Goal: Information Seeking & Learning: Find specific fact

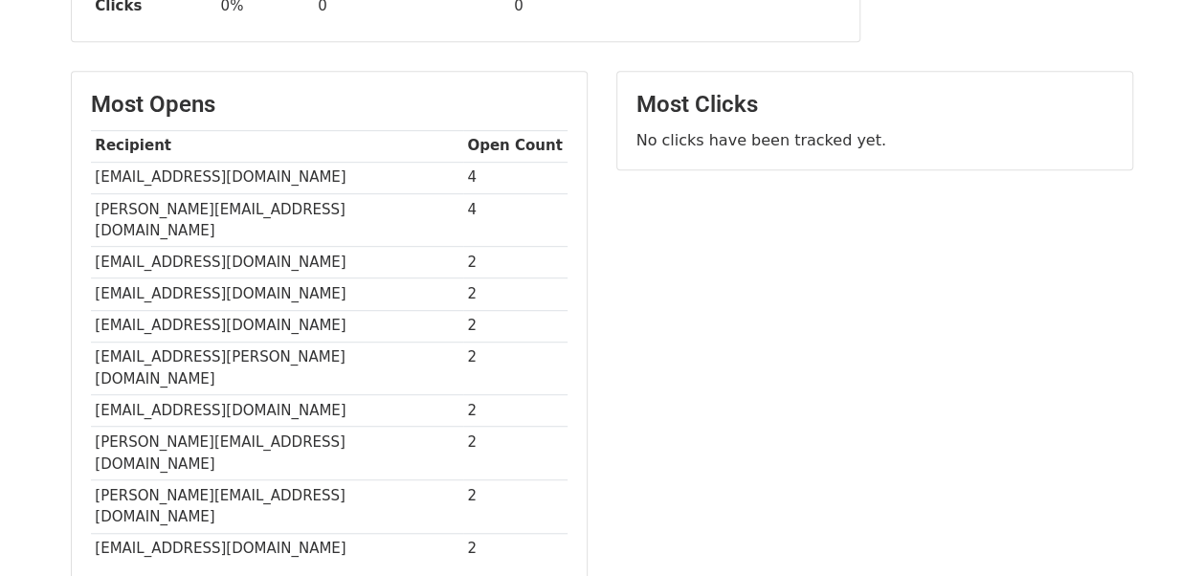
scroll to position [418, 0]
drag, startPoint x: 90, startPoint y: 174, endPoint x: 342, endPoint y: 184, distance: 251.9
click at [342, 184] on td "[EMAIL_ADDRESS][DOMAIN_NAME]" at bounding box center [277, 179] width 372 height 32
copy td "[EMAIL_ADDRESS][DOMAIN_NAME]"
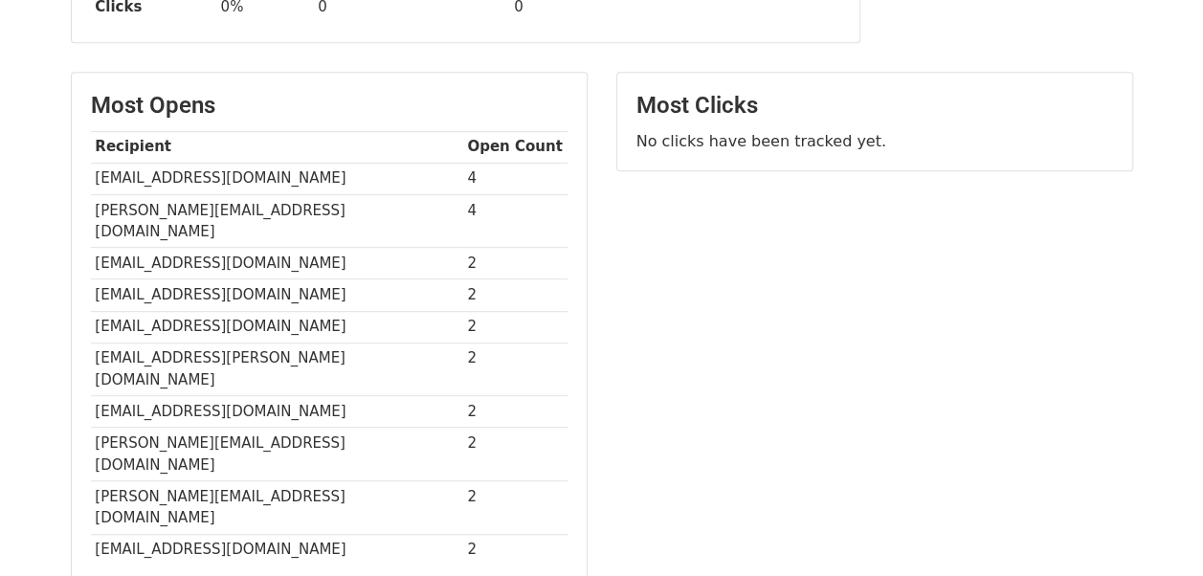
click at [618, 214] on div "Most Clicks No clicks have been tracked yet." at bounding box center [875, 338] width 546 height 533
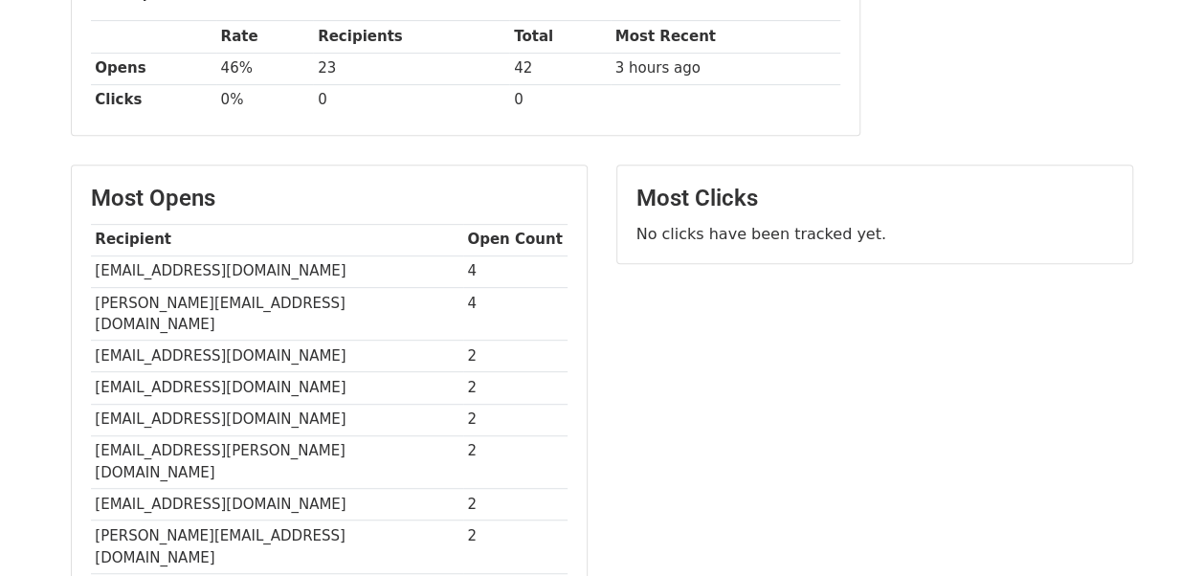
scroll to position [328, 0]
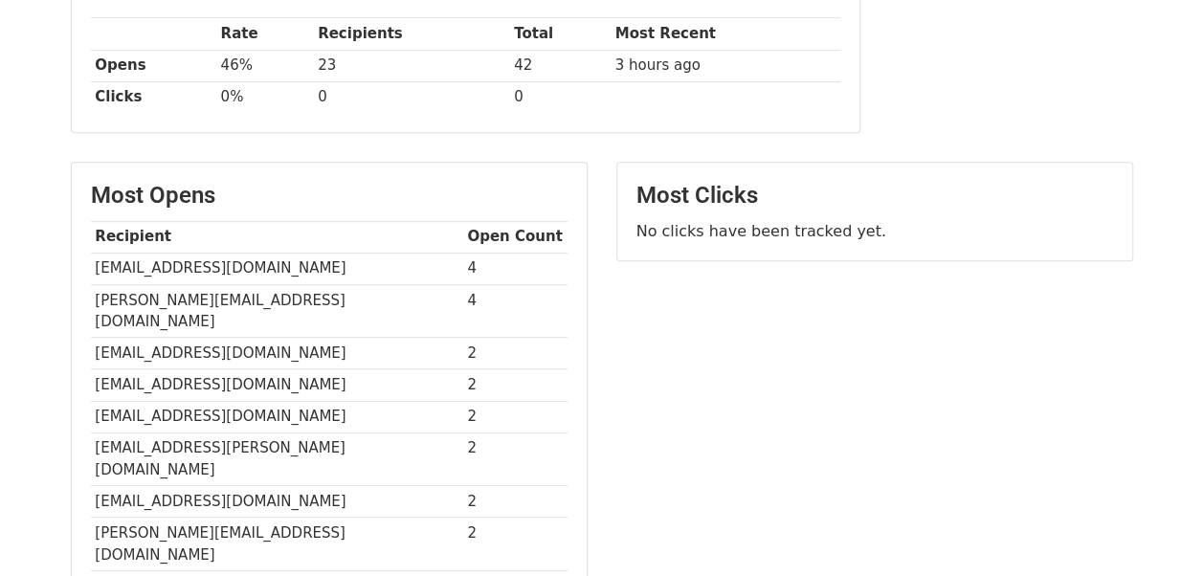
drag, startPoint x: 90, startPoint y: 258, endPoint x: 329, endPoint y: 271, distance: 239.6
click at [329, 271] on td "[EMAIL_ADDRESS][DOMAIN_NAME]" at bounding box center [277, 269] width 372 height 32
copy td "[EMAIL_ADDRESS][DOMAIN_NAME]"
drag, startPoint x: 93, startPoint y: 293, endPoint x: 319, endPoint y: 295, distance: 225.9
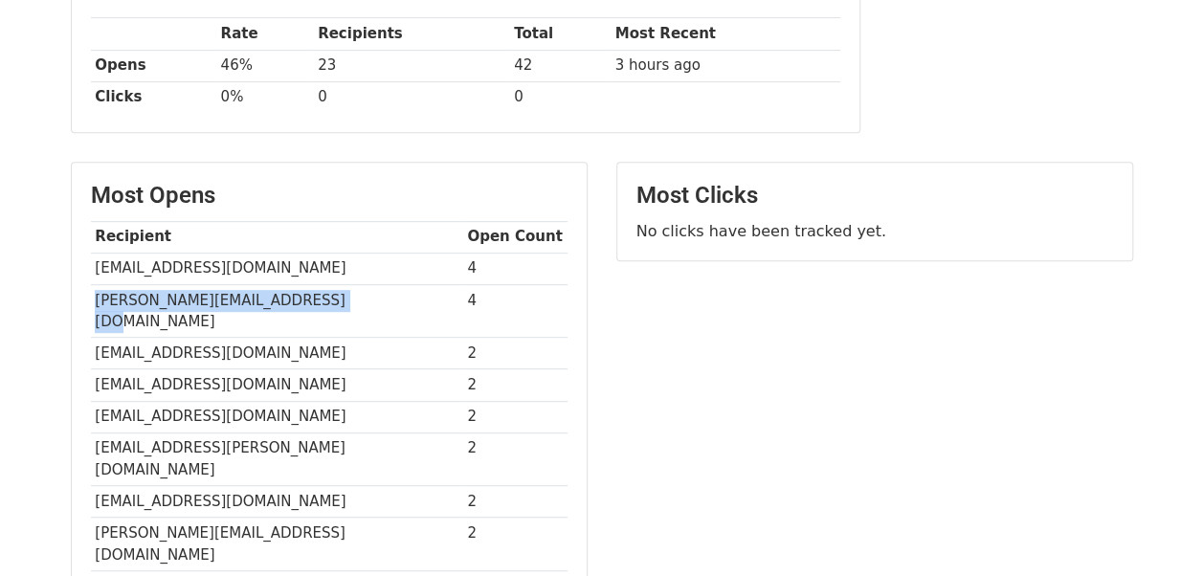
click at [319, 295] on td "[PERSON_NAME][EMAIL_ADDRESS][DOMAIN_NAME]" at bounding box center [277, 311] width 372 height 54
copy td "[PERSON_NAME][EMAIL_ADDRESS][DOMAIN_NAME]"
click at [285, 401] on td "[EMAIL_ADDRESS][DOMAIN_NAME]" at bounding box center [277, 417] width 372 height 32
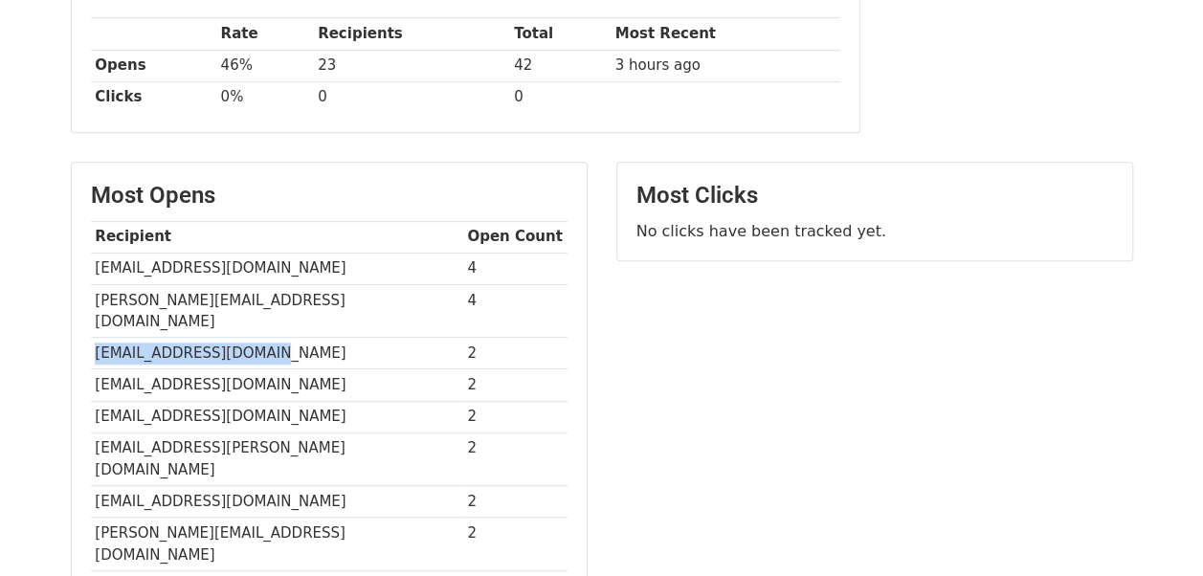
drag, startPoint x: 93, startPoint y: 325, endPoint x: 270, endPoint y: 324, distance: 177.1
click at [270, 338] on td "[EMAIL_ADDRESS][DOMAIN_NAME]" at bounding box center [277, 354] width 372 height 32
copy td "[EMAIL_ADDRESS][DOMAIN_NAME]"
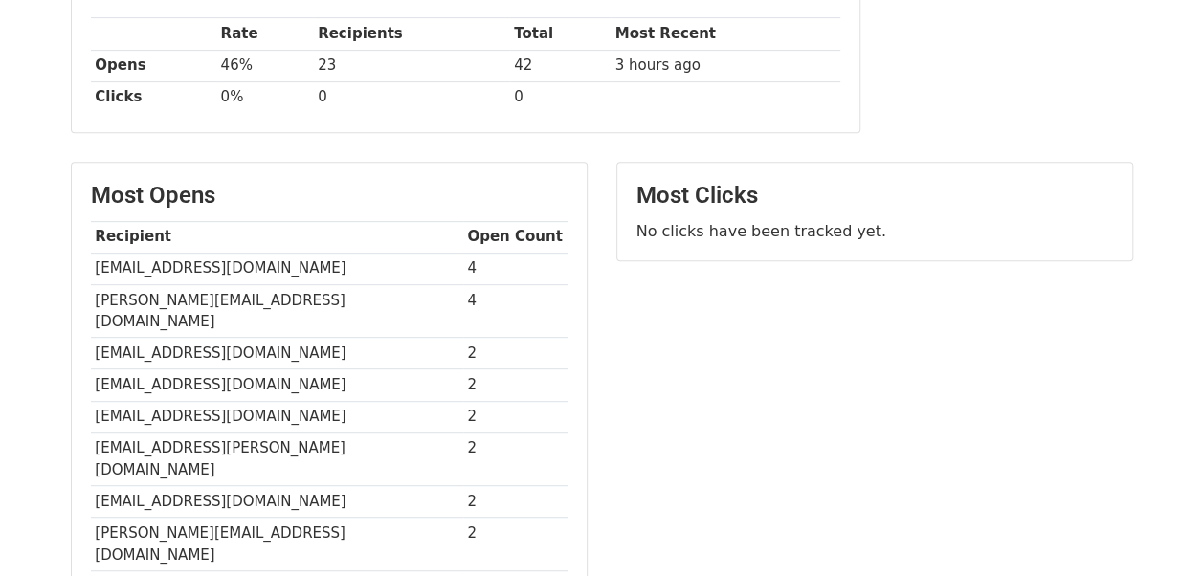
click at [299, 433] on td "[EMAIL_ADDRESS][PERSON_NAME][DOMAIN_NAME]" at bounding box center [277, 460] width 372 height 54
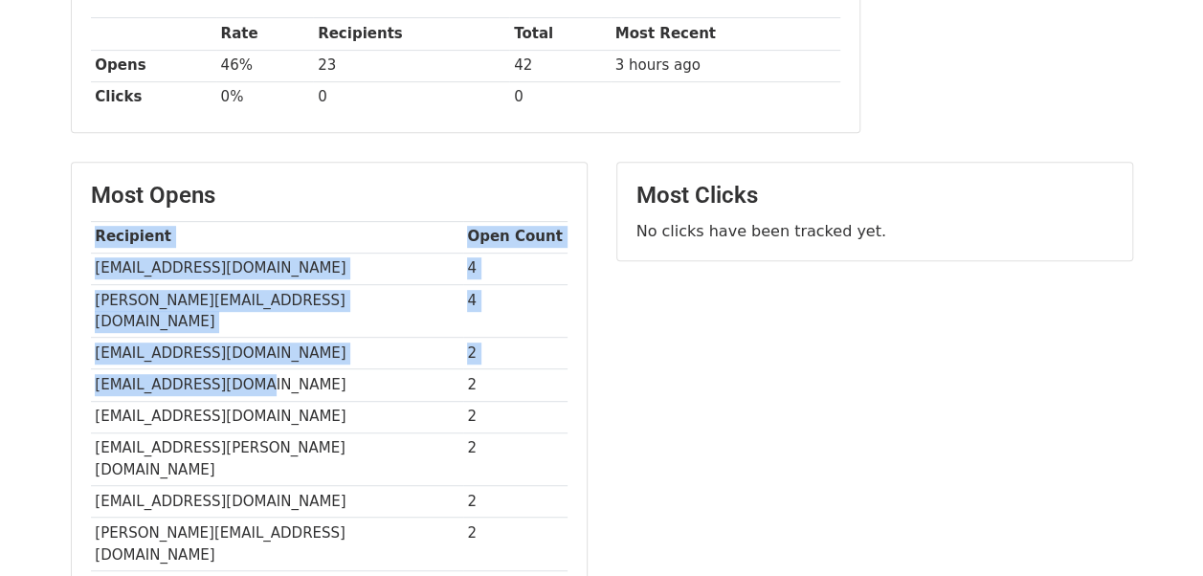
drag, startPoint x: 89, startPoint y: 360, endPoint x: 247, endPoint y: 358, distance: 157.9
click at [247, 358] on div "Most Opens Recipient Open Count [EMAIL_ADDRESS][DOMAIN_NAME] 4 [PERSON_NAME][EM…" at bounding box center [329, 419] width 515 height 512
click at [247, 369] on td "[EMAIL_ADDRESS][DOMAIN_NAME]" at bounding box center [277, 385] width 372 height 32
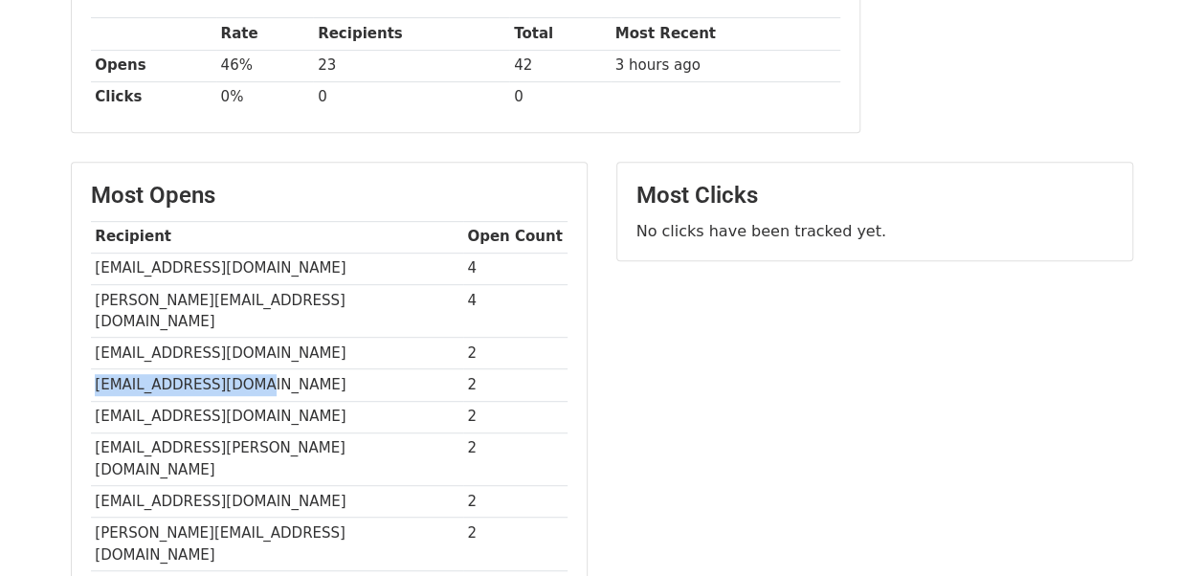
drag, startPoint x: 94, startPoint y: 358, endPoint x: 229, endPoint y: 347, distance: 135.4
click at [229, 369] on td "[EMAIL_ADDRESS][DOMAIN_NAME]" at bounding box center [277, 385] width 372 height 32
copy td "[EMAIL_ADDRESS][DOMAIN_NAME]"
click at [91, 401] on td "[EMAIL_ADDRESS][DOMAIN_NAME]" at bounding box center [277, 417] width 372 height 32
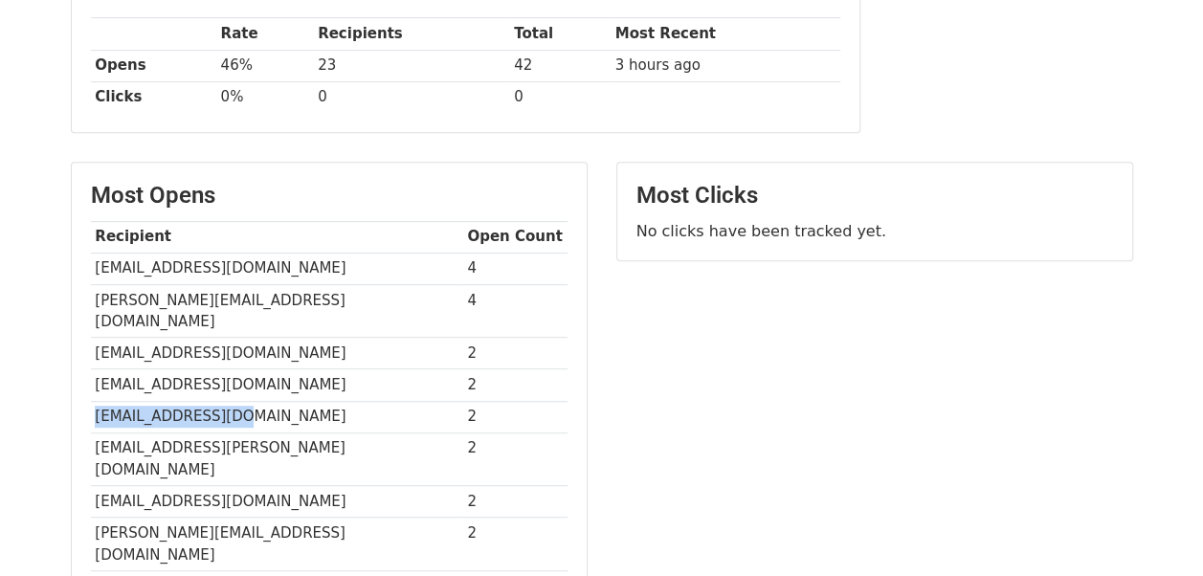
drag, startPoint x: 90, startPoint y: 391, endPoint x: 254, endPoint y: 385, distance: 163.8
click at [254, 401] on td "[EMAIL_ADDRESS][DOMAIN_NAME]" at bounding box center [277, 417] width 372 height 32
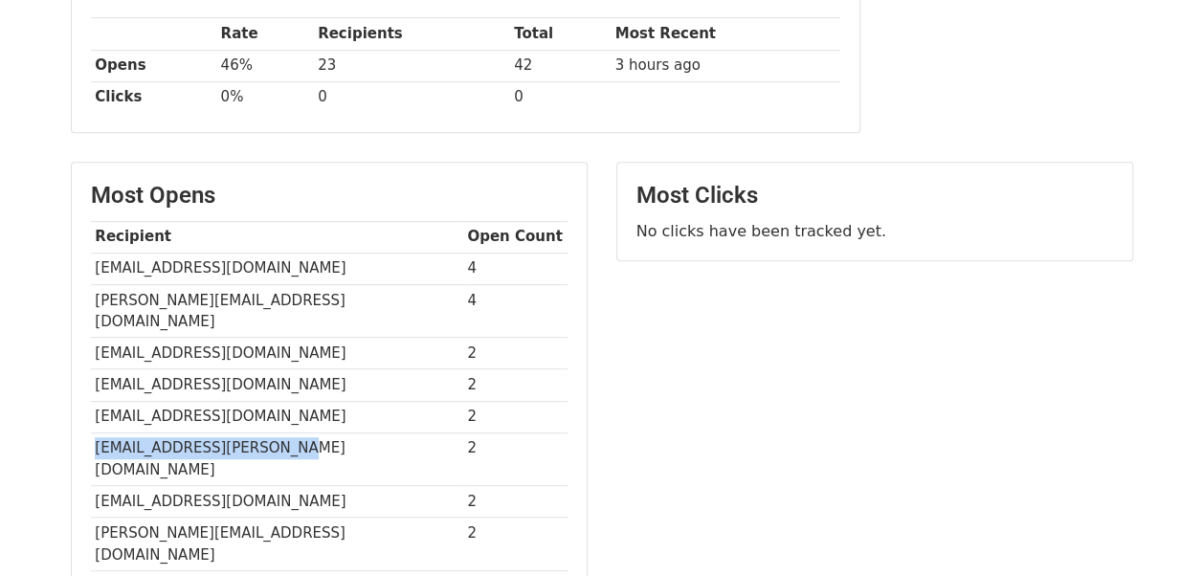
drag, startPoint x: 90, startPoint y: 421, endPoint x: 316, endPoint y: 433, distance: 226.2
click at [316, 433] on td "[EMAIL_ADDRESS][PERSON_NAME][DOMAIN_NAME]" at bounding box center [277, 460] width 372 height 54
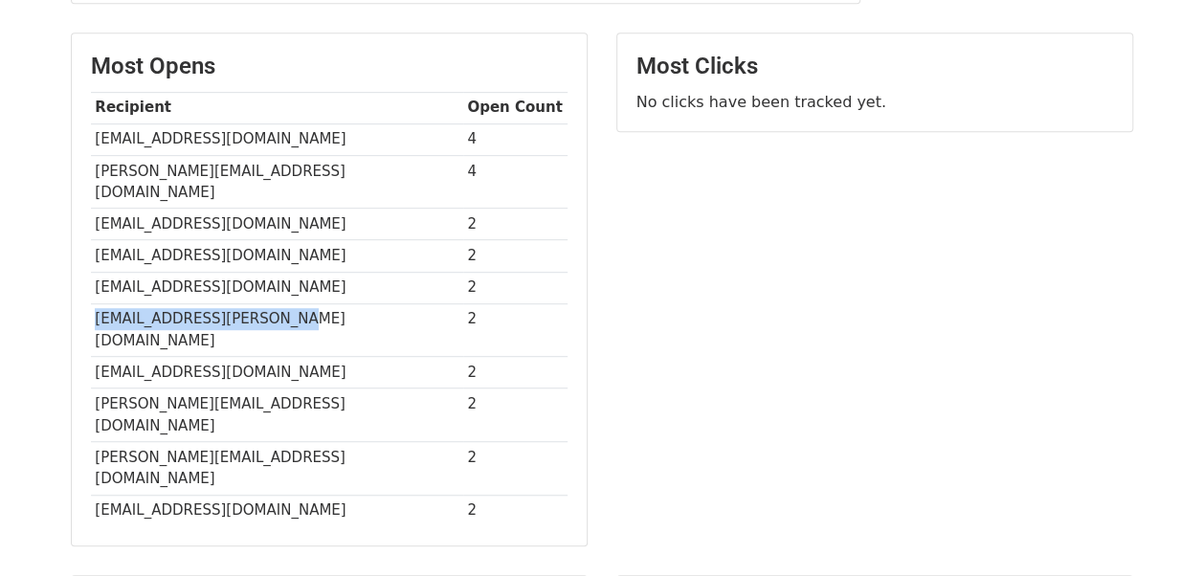
scroll to position [440, 0]
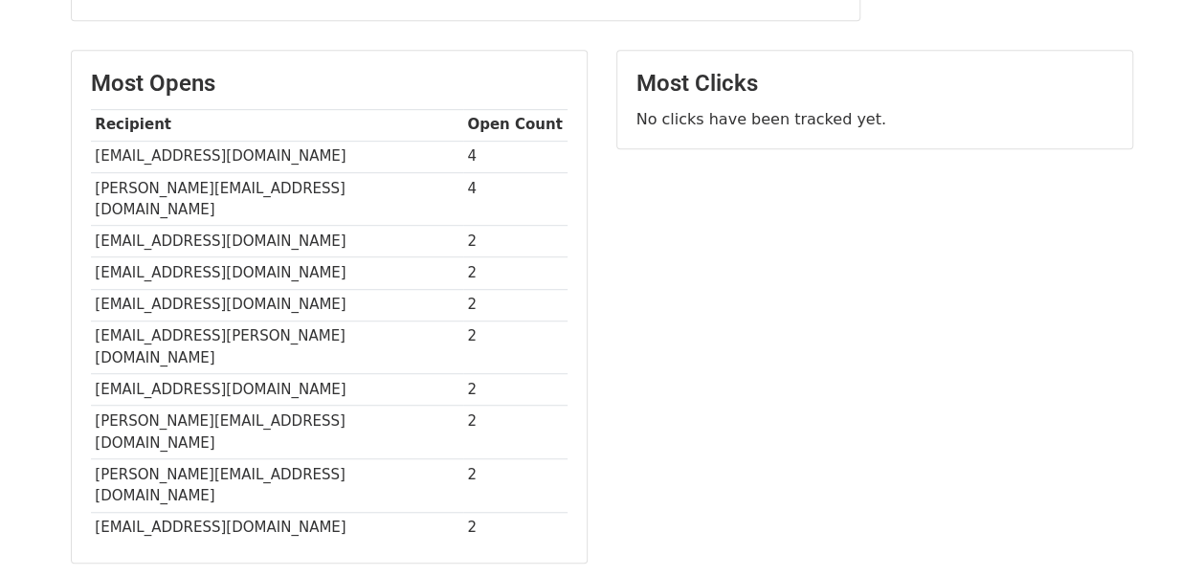
click at [232, 406] on td "[PERSON_NAME][EMAIL_ADDRESS][DOMAIN_NAME]" at bounding box center [277, 433] width 372 height 54
drag, startPoint x: 94, startPoint y: 335, endPoint x: 333, endPoint y: 329, distance: 239.4
click at [333, 374] on td "[EMAIL_ADDRESS][DOMAIN_NAME]" at bounding box center [277, 390] width 372 height 32
click at [365, 512] on td "[EMAIL_ADDRESS][DOMAIN_NAME]" at bounding box center [277, 528] width 372 height 32
drag, startPoint x: 90, startPoint y: 369, endPoint x: 327, endPoint y: 374, distance: 237.4
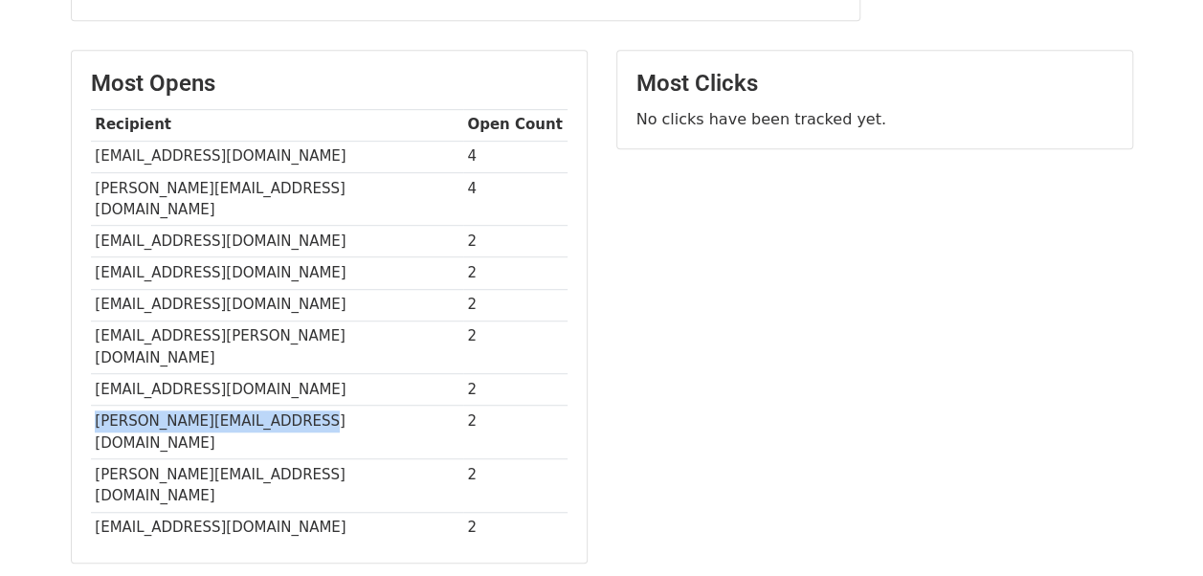
click at [327, 406] on td "[PERSON_NAME][EMAIL_ADDRESS][DOMAIN_NAME]" at bounding box center [277, 433] width 372 height 54
click at [294, 488] on main "Campaigns ⟫ Streamline Your Invoice Processing Effortlessly with DocEdge IDP Sp…" at bounding box center [601, 180] width 1091 height 1062
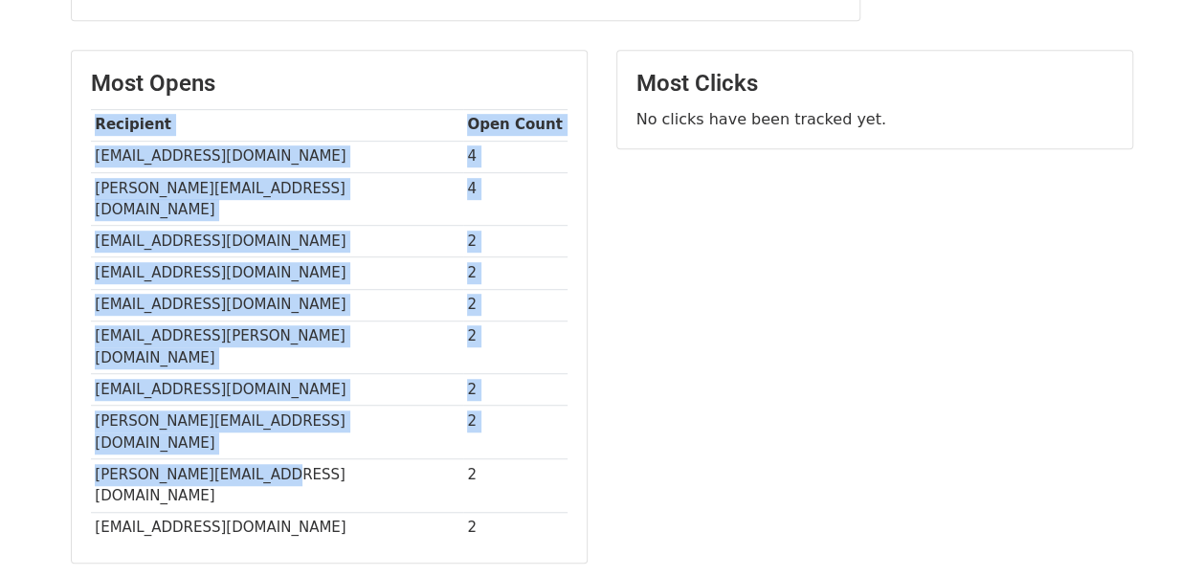
drag, startPoint x: 89, startPoint y: 402, endPoint x: 257, endPoint y: 405, distance: 167.5
click at [257, 405] on div "Most Opens Recipient Open Count [EMAIL_ADDRESS][DOMAIN_NAME] 4 [PERSON_NAME][EM…" at bounding box center [329, 307] width 515 height 512
click at [257, 458] on td "[PERSON_NAME][EMAIL_ADDRESS][DOMAIN_NAME]" at bounding box center [277, 485] width 372 height 54
click at [213, 458] on td "[PERSON_NAME][EMAIL_ADDRESS][DOMAIN_NAME]" at bounding box center [277, 485] width 372 height 54
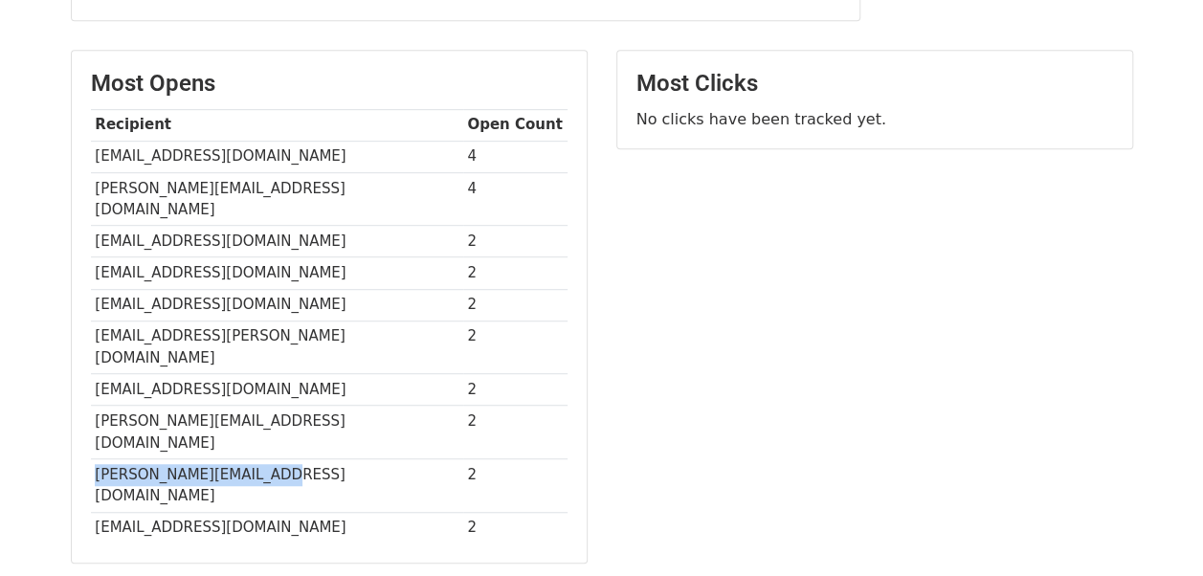
drag, startPoint x: 92, startPoint y: 399, endPoint x: 287, endPoint y: 398, distance: 195.3
click at [287, 458] on td "[PERSON_NAME][EMAIL_ADDRESS][DOMAIN_NAME]" at bounding box center [277, 485] width 372 height 54
click at [302, 484] on div "Most Opens Recipient Open Count [EMAIL_ADDRESS][DOMAIN_NAME] 4 [PERSON_NAME][EM…" at bounding box center [329, 316] width 546 height 533
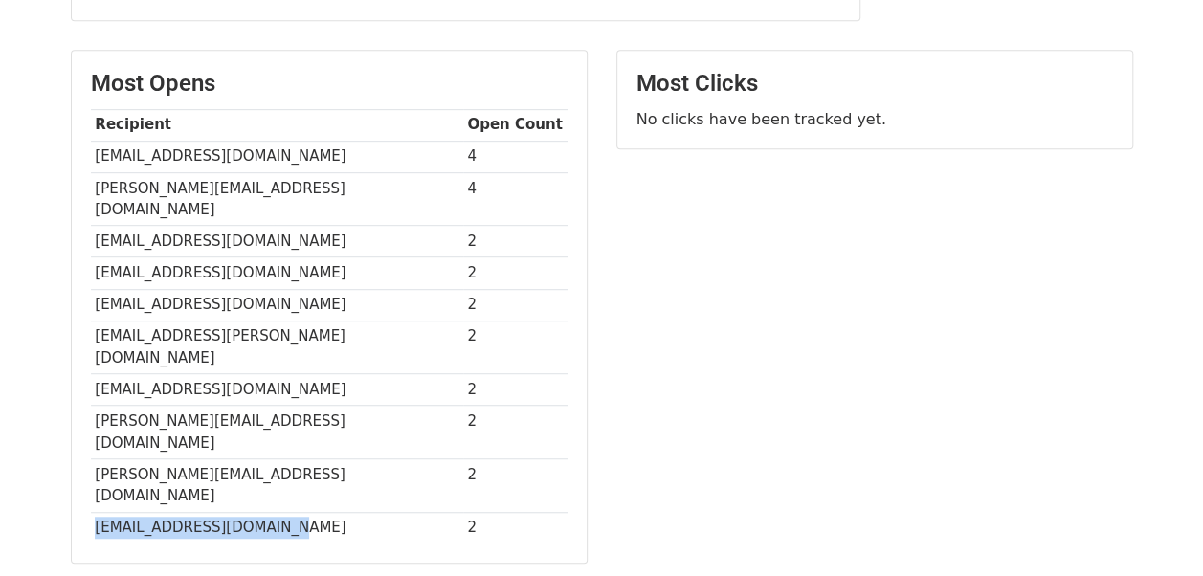
drag, startPoint x: 92, startPoint y: 433, endPoint x: 295, endPoint y: 440, distance: 203.1
click at [295, 512] on td "[EMAIL_ADDRESS][DOMAIN_NAME]" at bounding box center [277, 528] width 372 height 32
click at [771, 327] on div "Most Clicks No clicks have been tracked yet." at bounding box center [875, 316] width 546 height 533
drag, startPoint x: 90, startPoint y: 153, endPoint x: 327, endPoint y: 157, distance: 237.4
click at [327, 157] on td "[EMAIL_ADDRESS][DOMAIN_NAME]" at bounding box center [277, 157] width 372 height 32
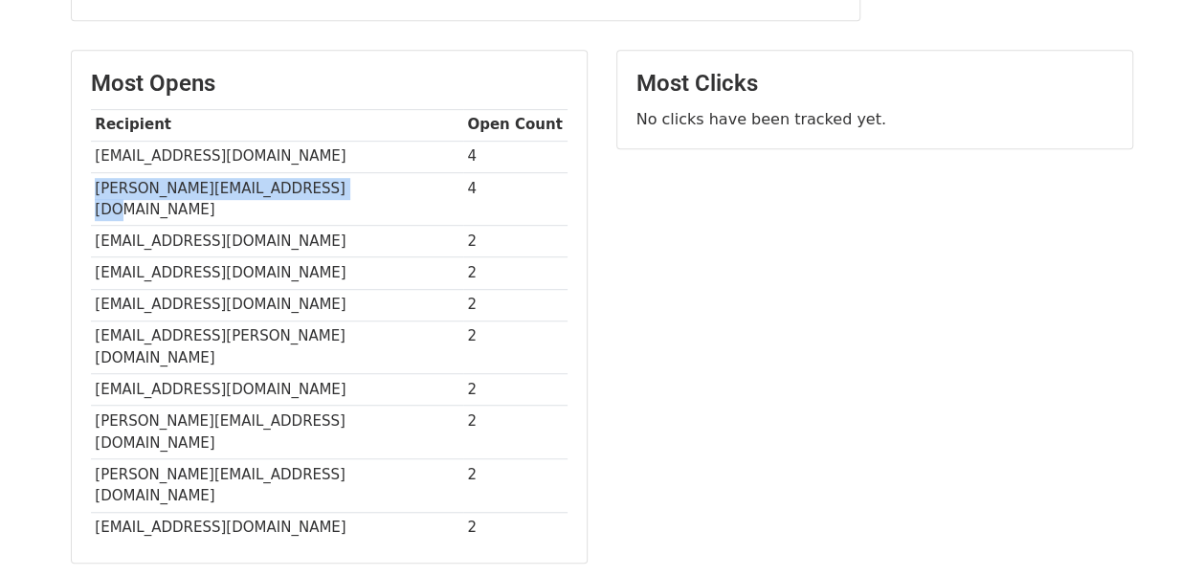
drag, startPoint x: 93, startPoint y: 186, endPoint x: 314, endPoint y: 197, distance: 221.4
click at [314, 197] on td "[PERSON_NAME][EMAIL_ADDRESS][DOMAIN_NAME]" at bounding box center [277, 199] width 372 height 54
